Goal: Information Seeking & Learning: Learn about a topic

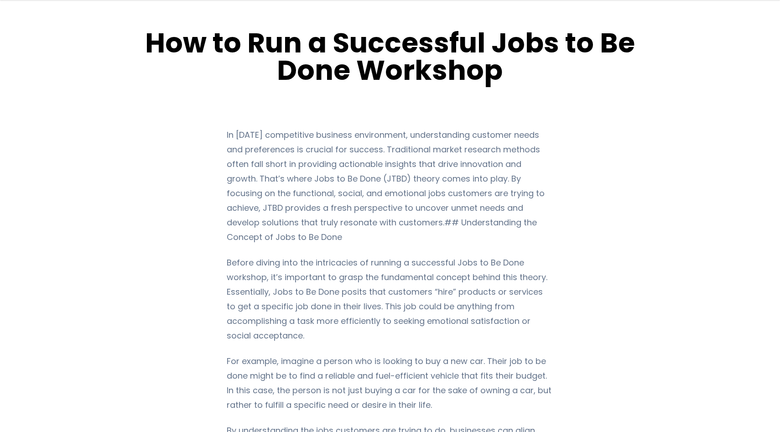
scroll to position [34, 0]
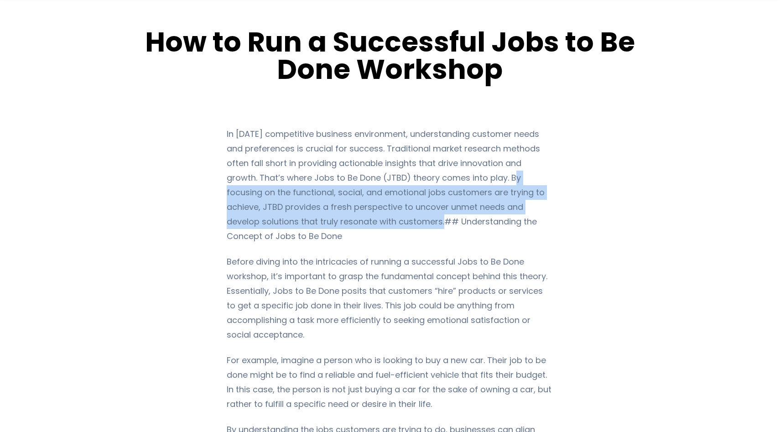
drag, startPoint x: 471, startPoint y: 178, endPoint x: 343, endPoint y: 225, distance: 137.0
click at [343, 225] on p "In [DATE] competitive business environment, understanding customer needs and pr…" at bounding box center [390, 185] width 326 height 117
copy p "By focusing on the functional, social, and emotional jobs customers are trying …"
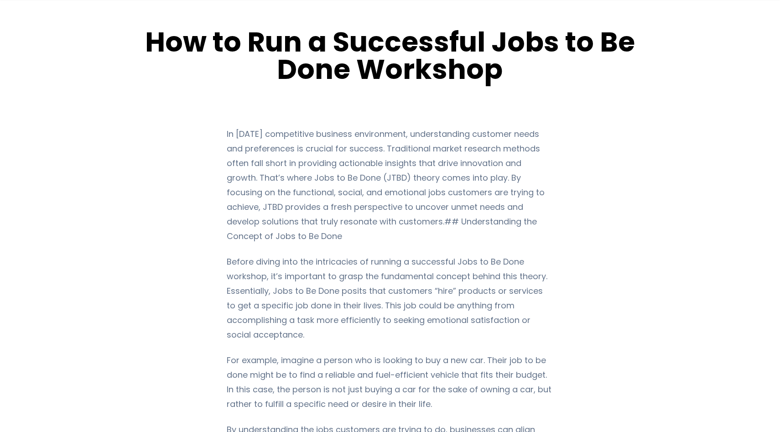
click at [483, 254] on p "Before diving into the intricacies of running a successful Jobs to Be Done work…" at bounding box center [390, 298] width 326 height 88
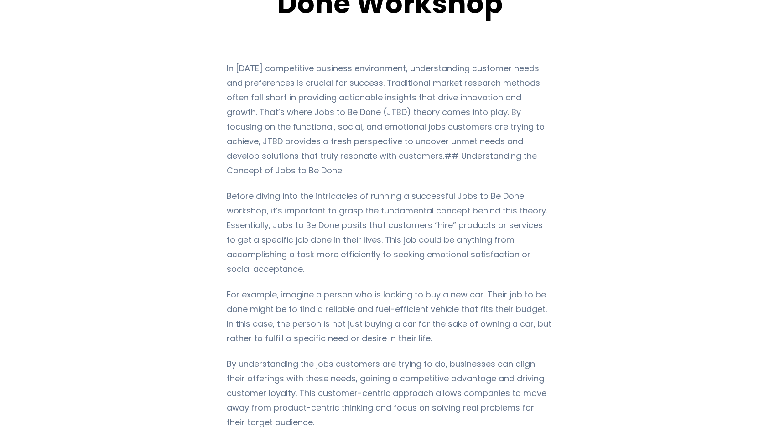
scroll to position [104, 0]
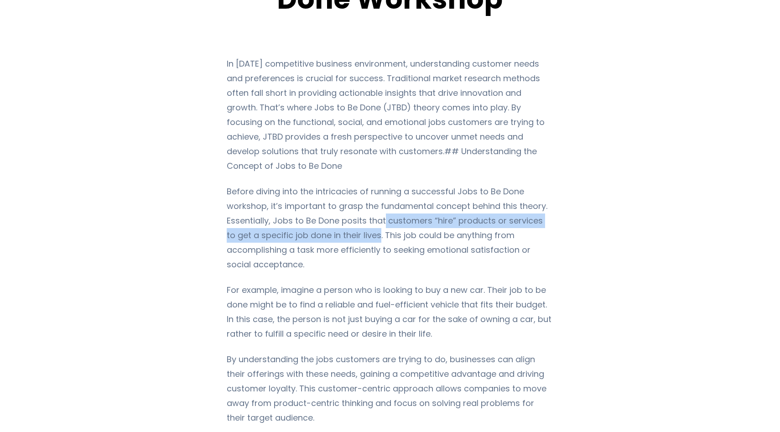
drag, startPoint x: 381, startPoint y: 207, endPoint x: 364, endPoint y: 220, distance: 20.8
click at [364, 220] on p "Before diving into the intricacies of running a successful Jobs to Be Done work…" at bounding box center [390, 228] width 326 height 88
copy p "customers “hire” products or services to get a specific job done in their lives"
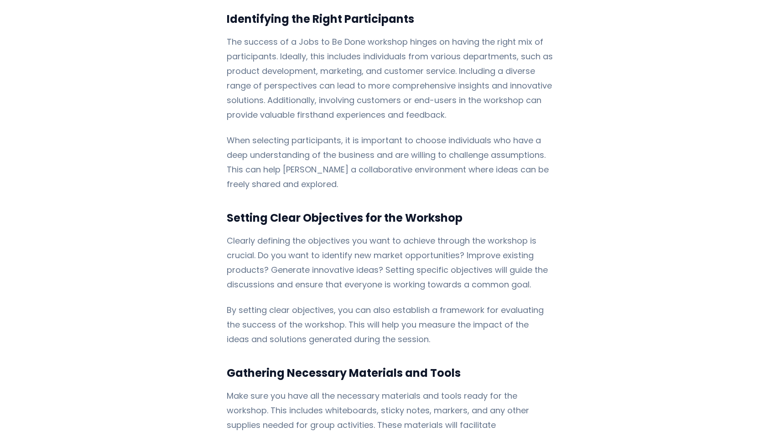
scroll to position [1339, 0]
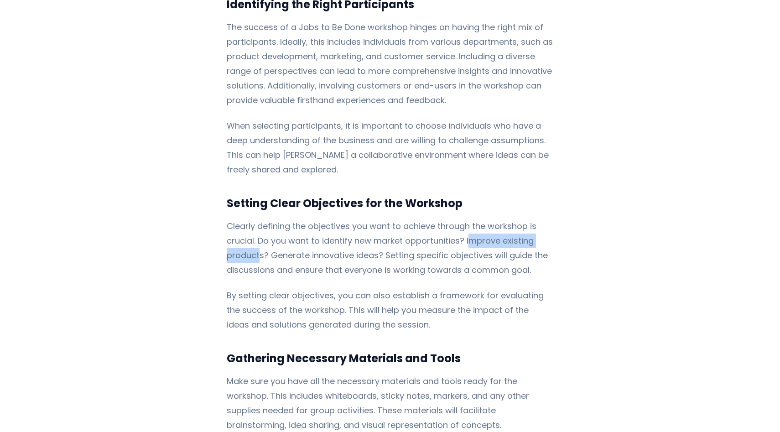
drag, startPoint x: 464, startPoint y: 196, endPoint x: 255, endPoint y: 209, distance: 208.8
click at [255, 219] on p "Clearly defining the objectives you want to achieve through the workshop is cru…" at bounding box center [390, 248] width 326 height 58
copy p "mprove existing product"
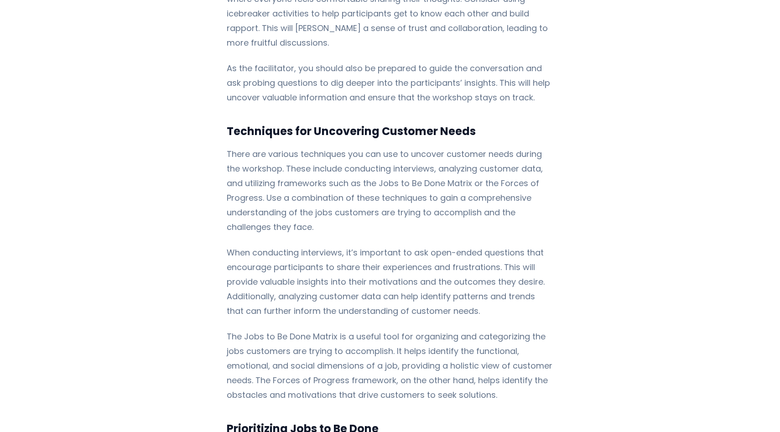
scroll to position [2231, 0]
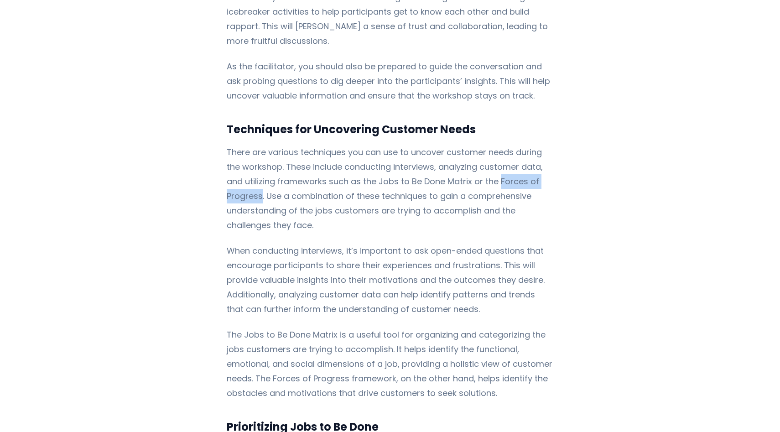
drag, startPoint x: 476, startPoint y: 137, endPoint x: 551, endPoint y: 135, distance: 74.8
click at [551, 145] on p "There are various techniques you can use to uncover customer needs during the w…" at bounding box center [390, 189] width 326 height 88
copy p "Forces of Progress"
click at [415, 148] on p "There are various techniques you can use to uncover customer needs during the w…" at bounding box center [390, 189] width 326 height 88
drag, startPoint x: 356, startPoint y: 138, endPoint x: 549, endPoint y: 143, distance: 193.9
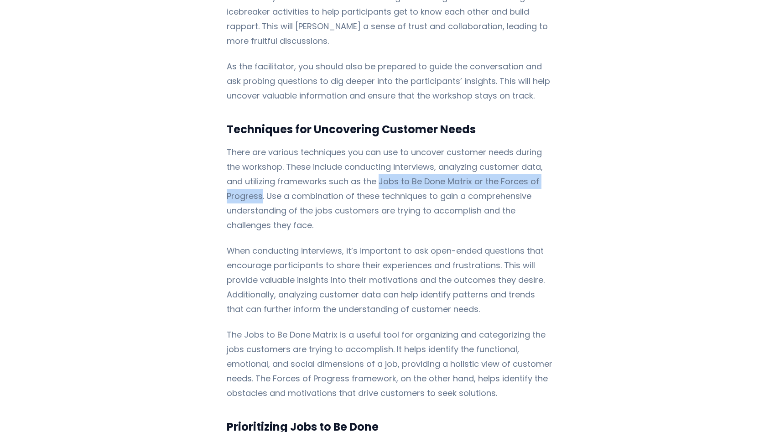
click at [549, 145] on p "There are various techniques you can use to uncover customer needs during the w…" at bounding box center [390, 189] width 326 height 88
copy p "Jobs to Be Done Matrix or the Forces of Progress"
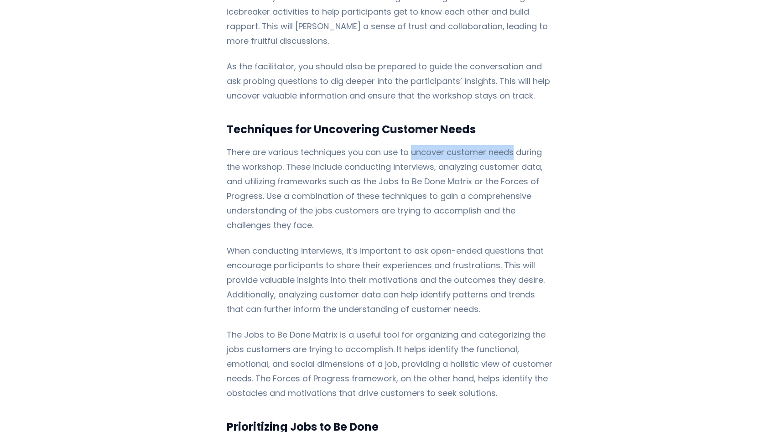
drag, startPoint x: 407, startPoint y: 110, endPoint x: 507, endPoint y: 105, distance: 100.0
click at [507, 145] on p "There are various techniques you can use to uncover customer needs during the w…" at bounding box center [390, 189] width 326 height 88
copy p "uncover customer needs"
click at [505, 145] on p "There are various techniques you can use to uncover customer needs during the w…" at bounding box center [390, 189] width 326 height 88
drag, startPoint x: 408, startPoint y: 111, endPoint x: 259, endPoint y: 125, distance: 149.8
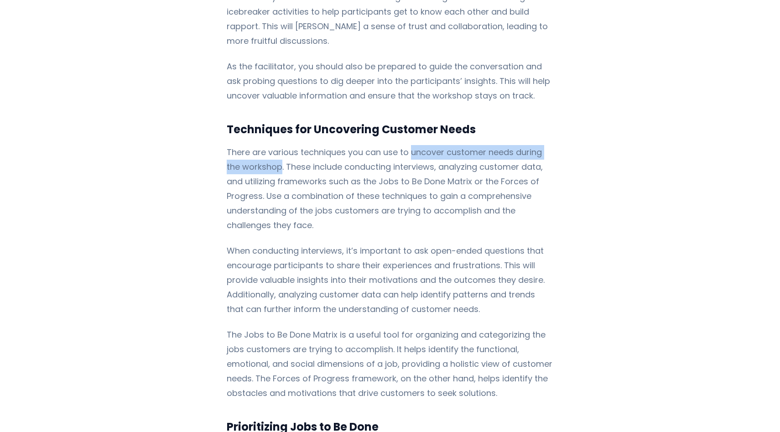
click at [259, 145] on p "There are various techniques you can use to uncover customer needs during the w…" at bounding box center [390, 189] width 326 height 88
copy p "uncover customer needs during the workshop"
